Goal: Entertainment & Leisure: Consume media (video, audio)

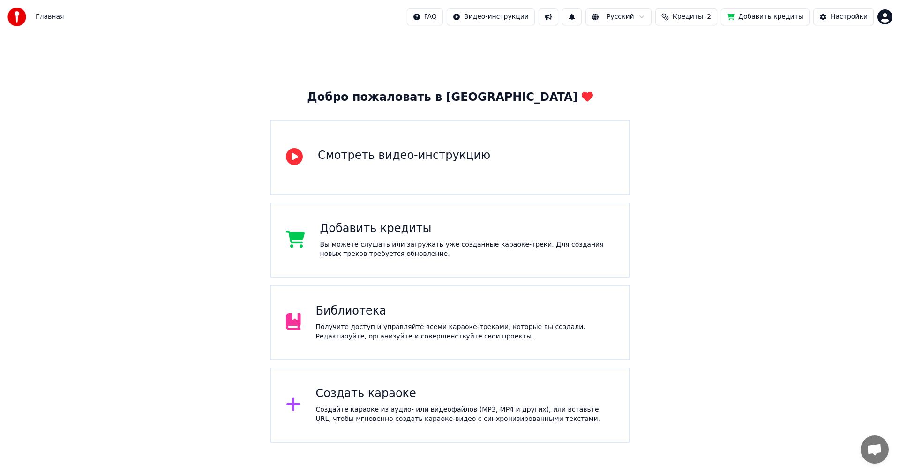
click at [459, 321] on div "Библиотека Получите доступ и управляйте всеми караоке-треками, которые вы созда…" at bounding box center [465, 322] width 298 height 37
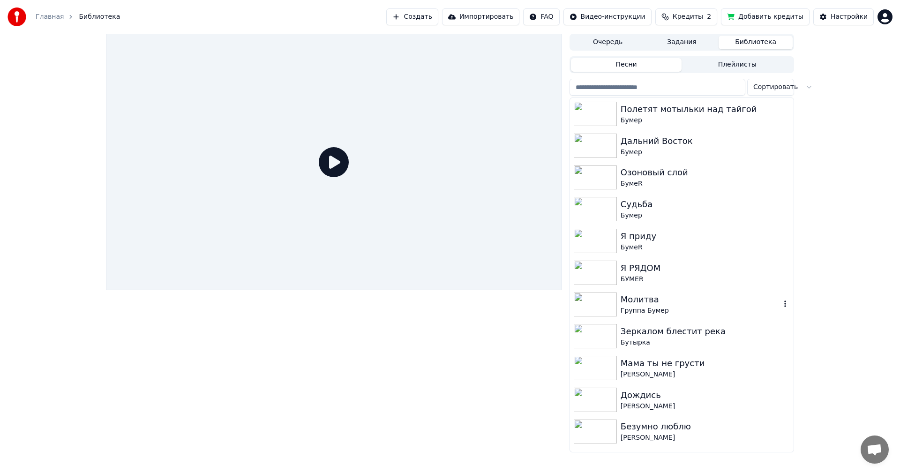
click at [599, 304] on img at bounding box center [594, 304] width 43 height 24
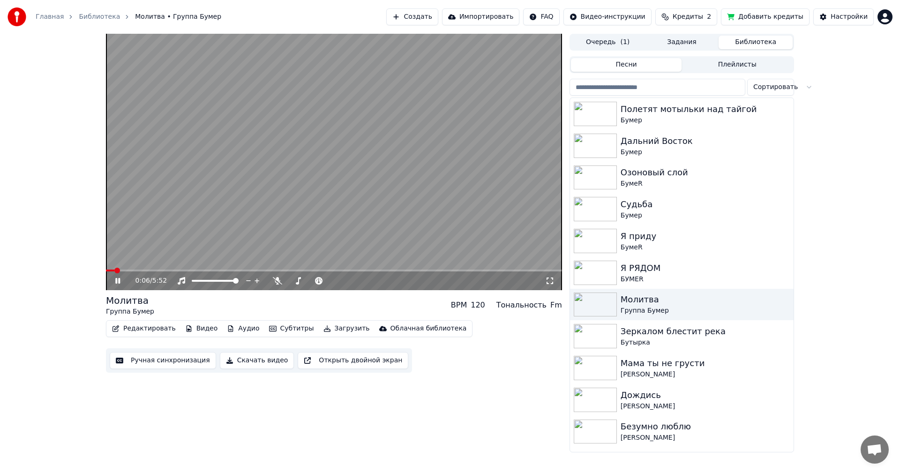
click at [549, 279] on icon at bounding box center [549, 280] width 9 height 7
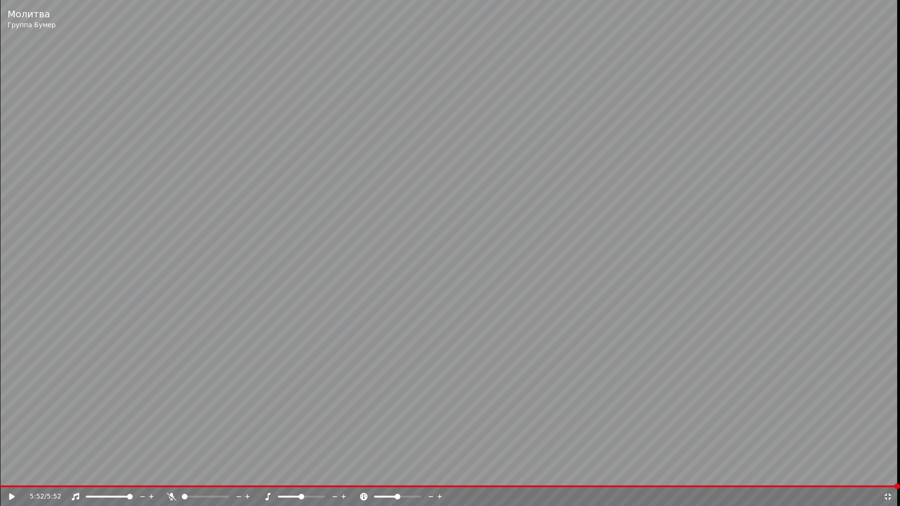
click at [887, 472] on icon at bounding box center [887, 496] width 9 height 7
